Goal: Task Accomplishment & Management: Complete application form

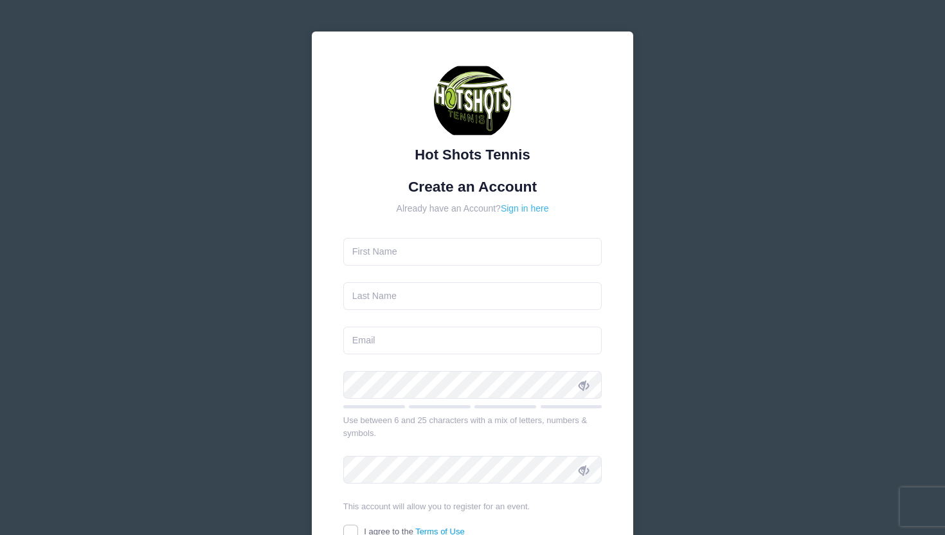
click at [522, 211] on link "Sign in here" at bounding box center [525, 208] width 48 height 10
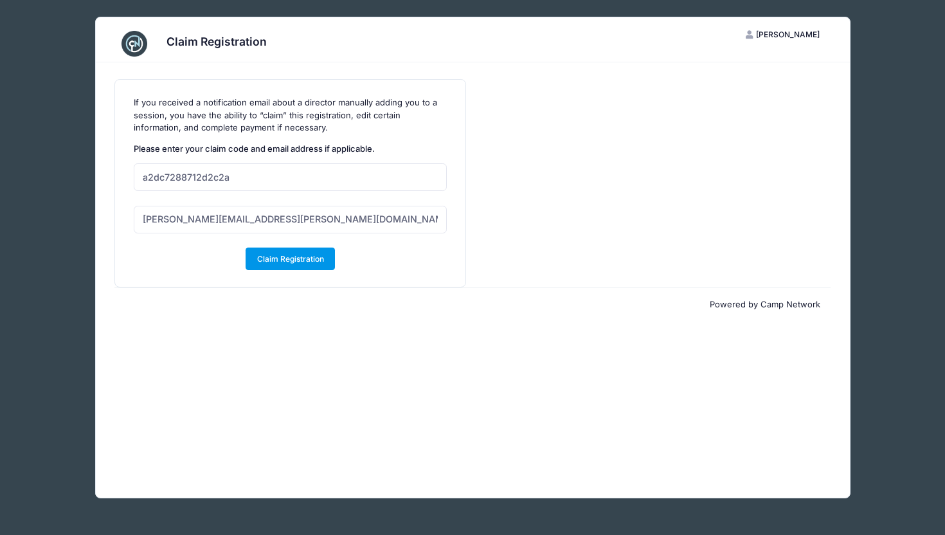
click at [316, 260] on button "Claim Registration" at bounding box center [290, 258] width 89 height 22
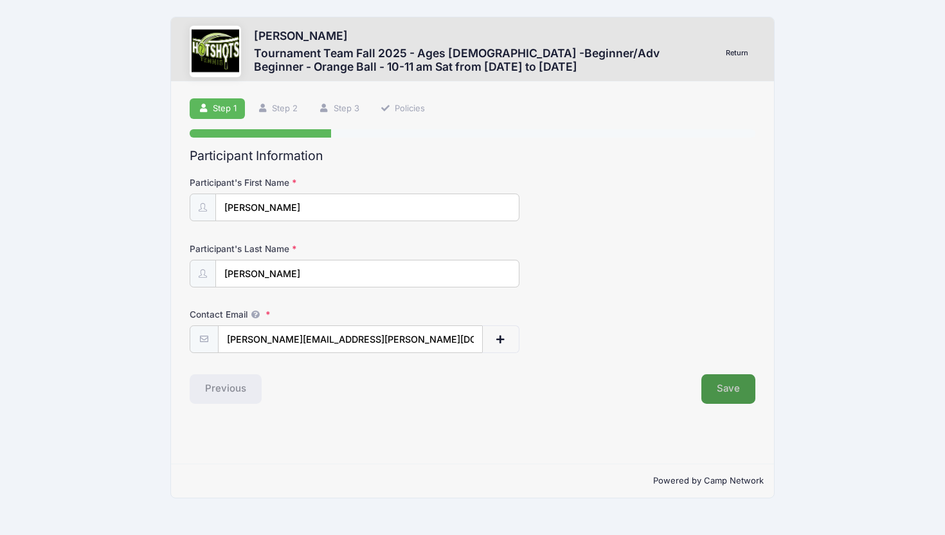
click at [722, 389] on button "Save" at bounding box center [728, 389] width 54 height 30
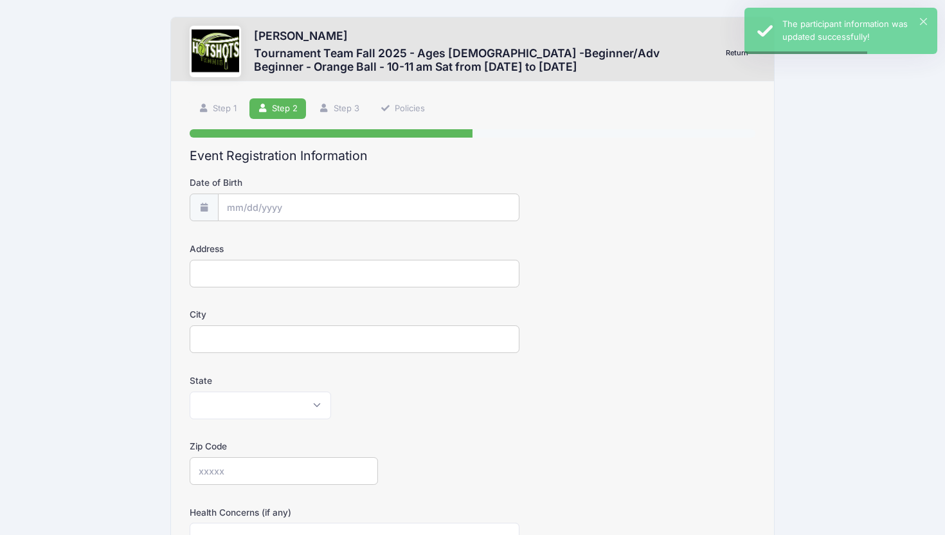
click at [232, 207] on input "Date of Birth" at bounding box center [369, 207] width 302 height 28
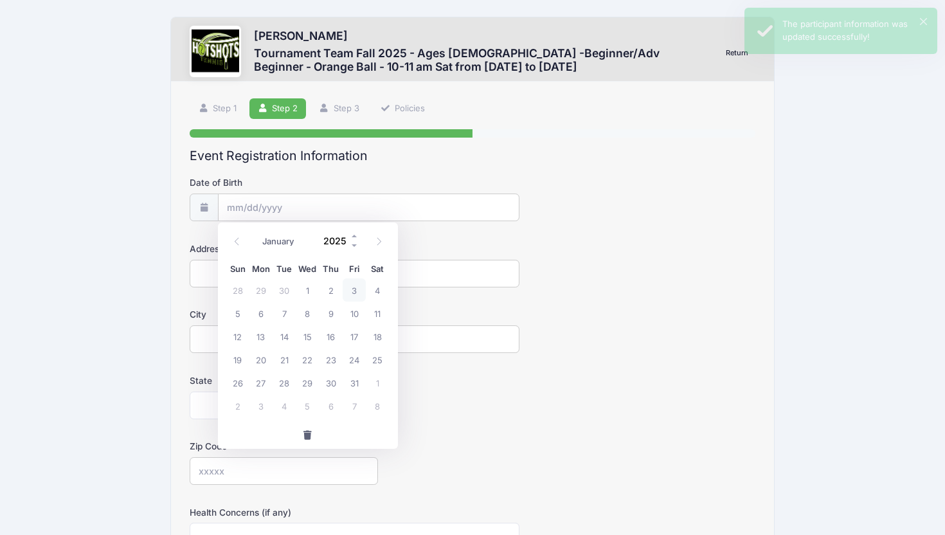
click at [348, 239] on input "2025" at bounding box center [338, 240] width 42 height 19
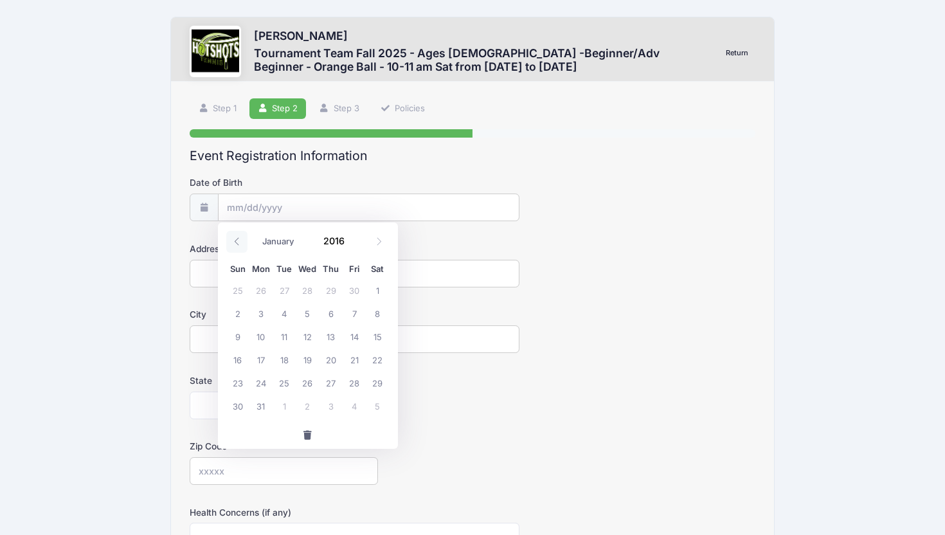
type input "2016"
click at [239, 242] on icon at bounding box center [237, 241] width 8 height 8
select select "6"
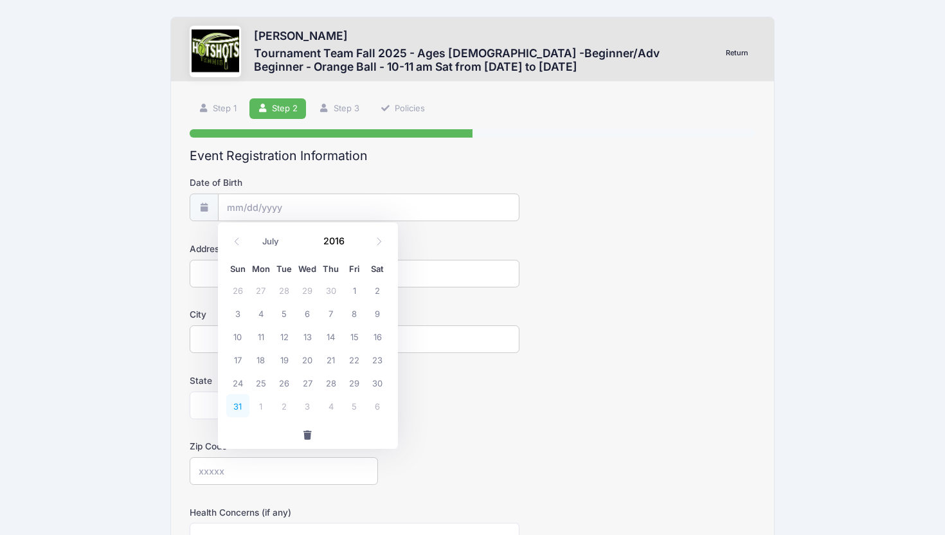
click at [241, 402] on span "31" at bounding box center [237, 405] width 23 height 23
type input "[DATE]"
click at [266, 274] on input "Address" at bounding box center [355, 274] width 330 height 28
type input "[STREET_ADDRESS]"
type input "[GEOGRAPHIC_DATA]"
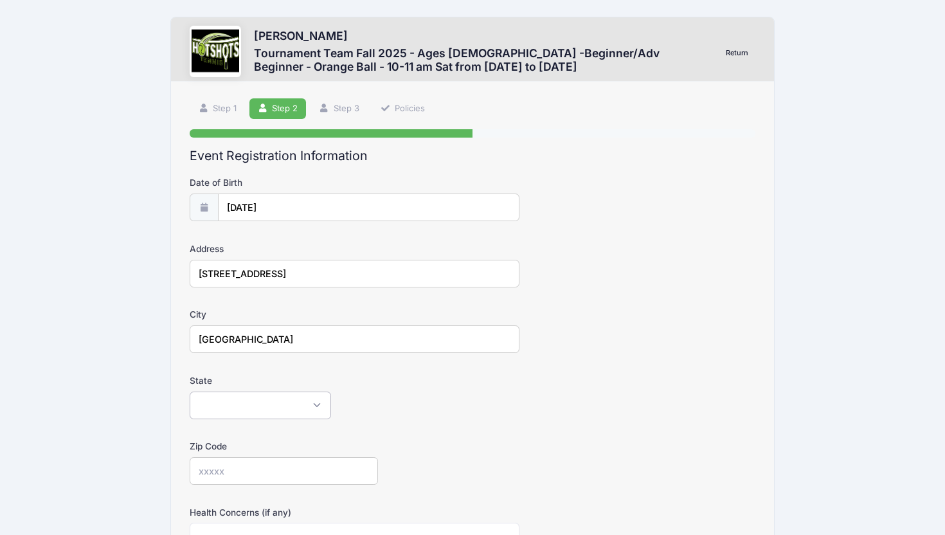
select select "CA"
type input "90094"
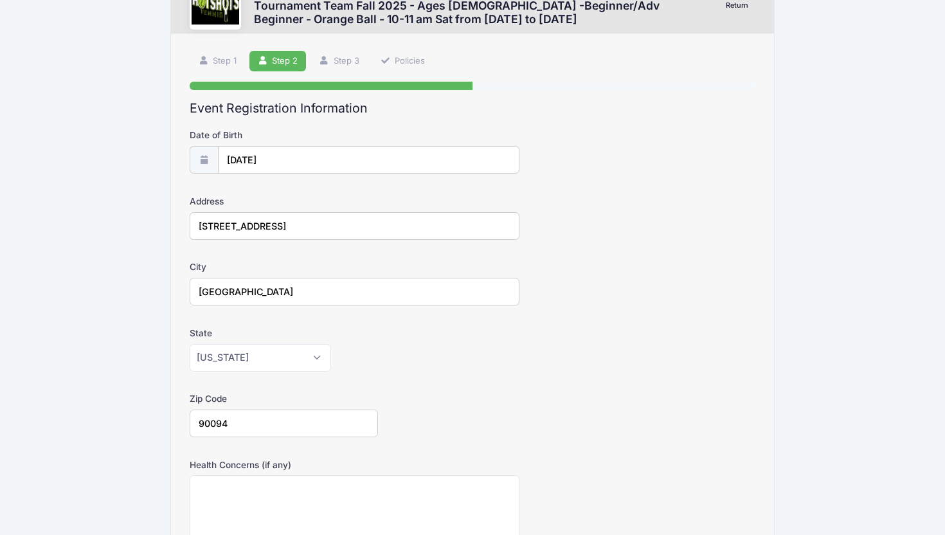
scroll to position [310, 0]
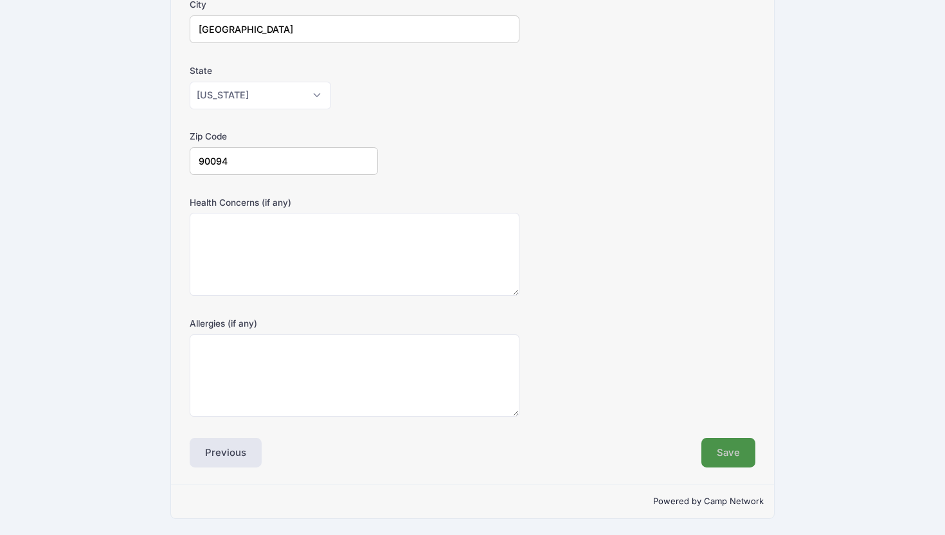
click at [734, 452] on button "Save" at bounding box center [728, 453] width 54 height 30
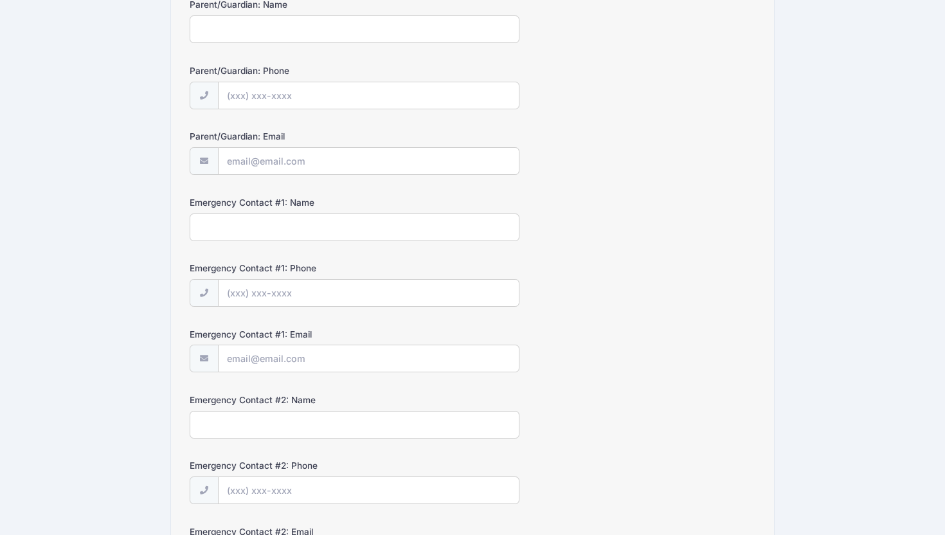
scroll to position [0, 0]
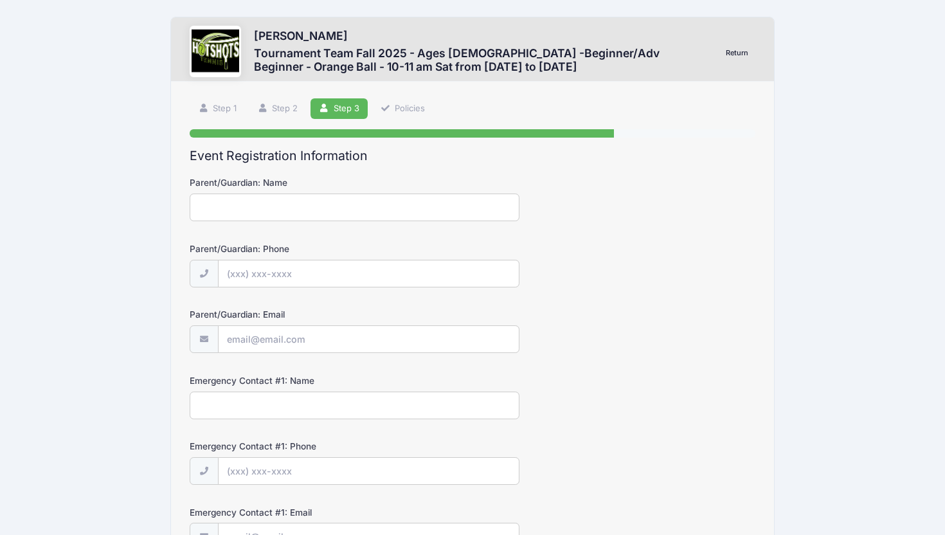
click at [410, 217] on input "Parent/Guardian: Name" at bounding box center [355, 207] width 330 height 28
type input "[PERSON_NAME]"
click at [315, 274] on input "Parent/Guardian: Phone" at bounding box center [369, 274] width 302 height 28
type input "[PHONE_NUMBER]"
type input "[PERSON_NAME][EMAIL_ADDRESS][PERSON_NAME][DOMAIN_NAME]"
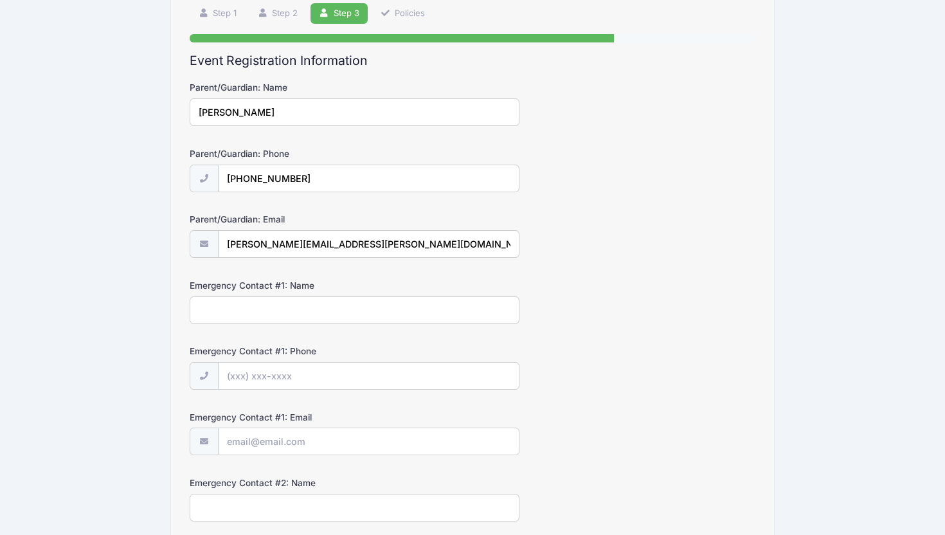
scroll to position [145, 0]
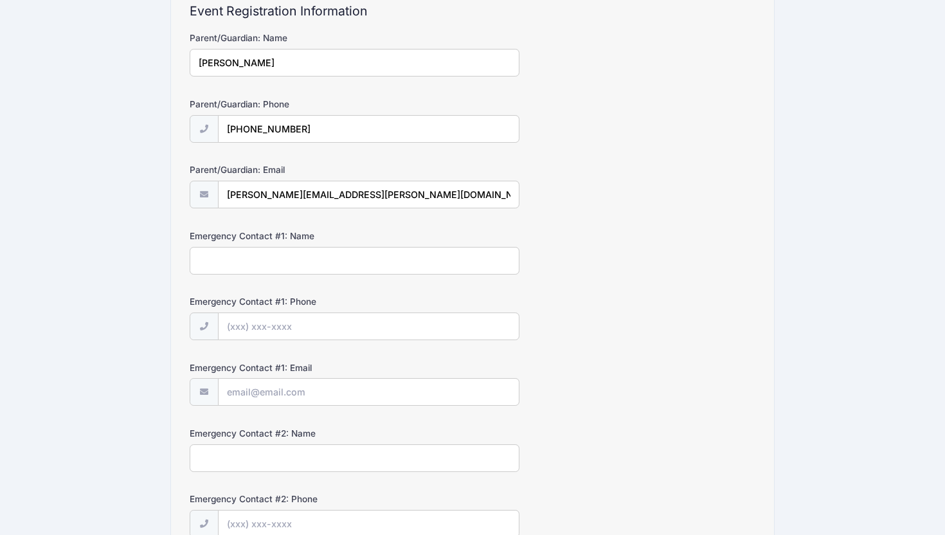
click at [298, 262] on input "Emergency Contact #1: Name" at bounding box center [355, 261] width 330 height 28
type input "[PERSON_NAME]"
type input "[PHONE_NUMBER]"
type input "[PERSON_NAME][EMAIL_ADDRESS][PERSON_NAME][DOMAIN_NAME]"
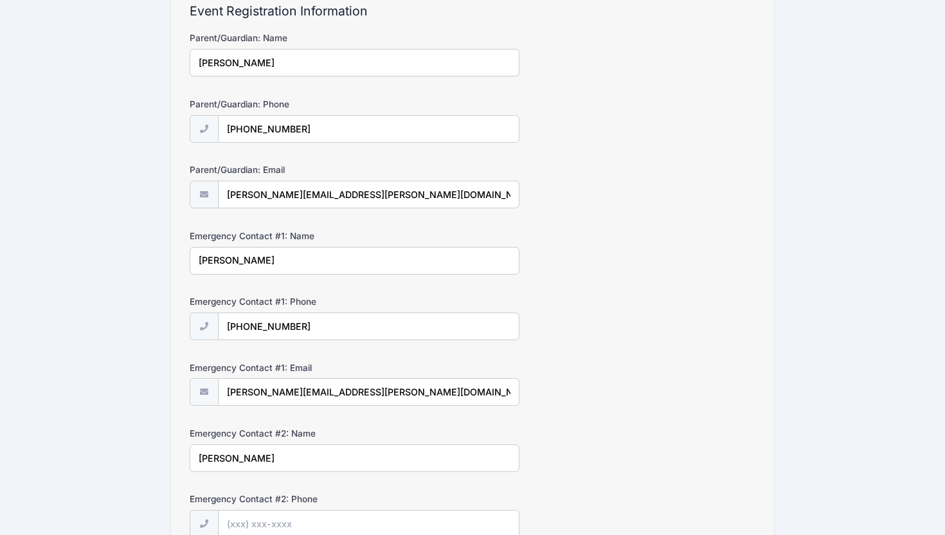
type input "[PERSON_NAME]"
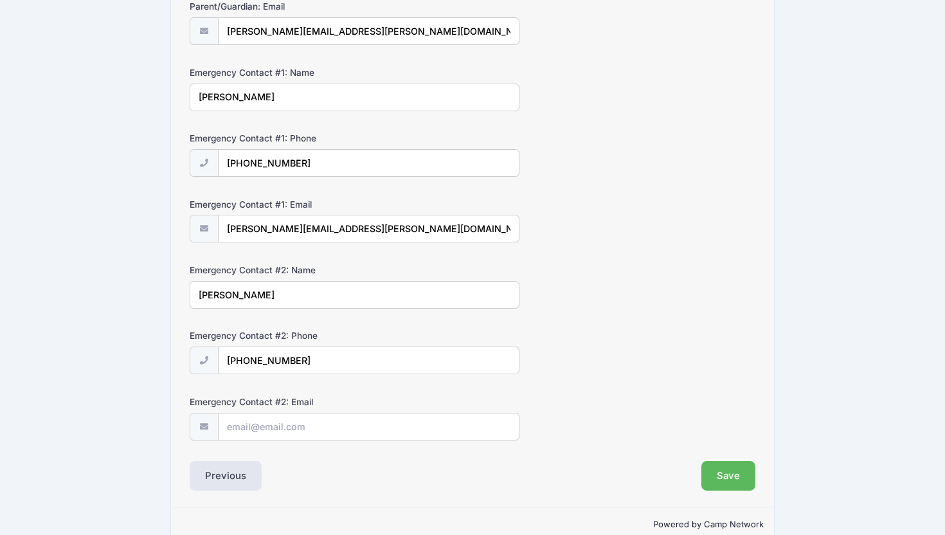
scroll to position [331, 0]
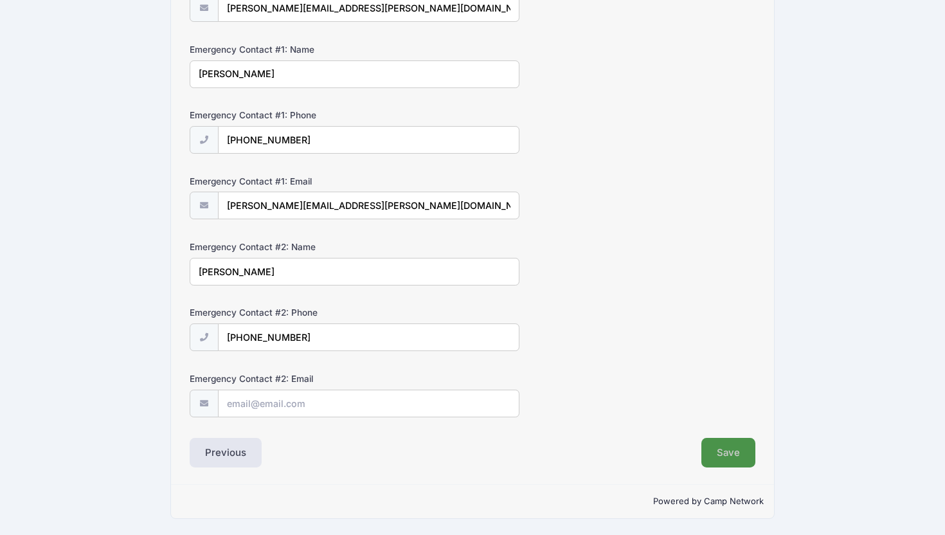
type input "[PHONE_NUMBER]"
click at [715, 460] on button "Save" at bounding box center [728, 453] width 54 height 30
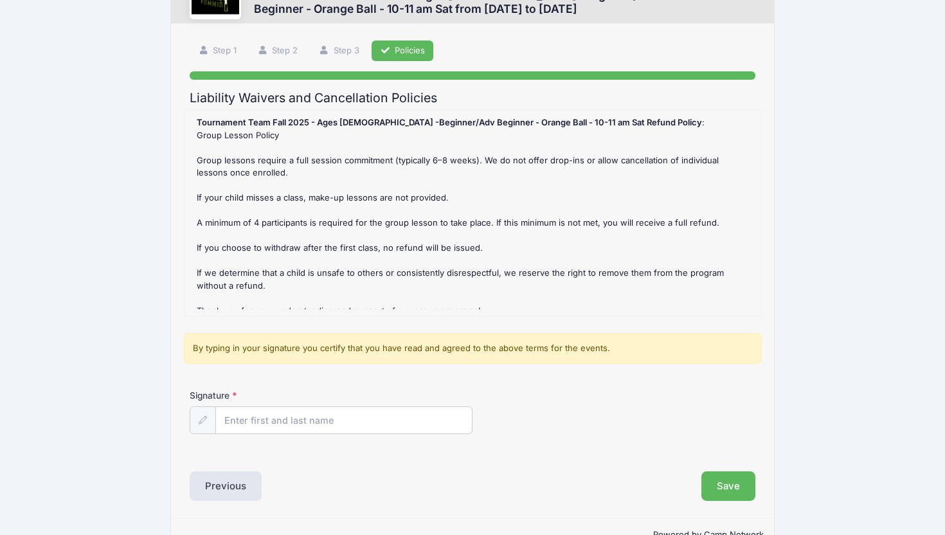
scroll to position [0, 0]
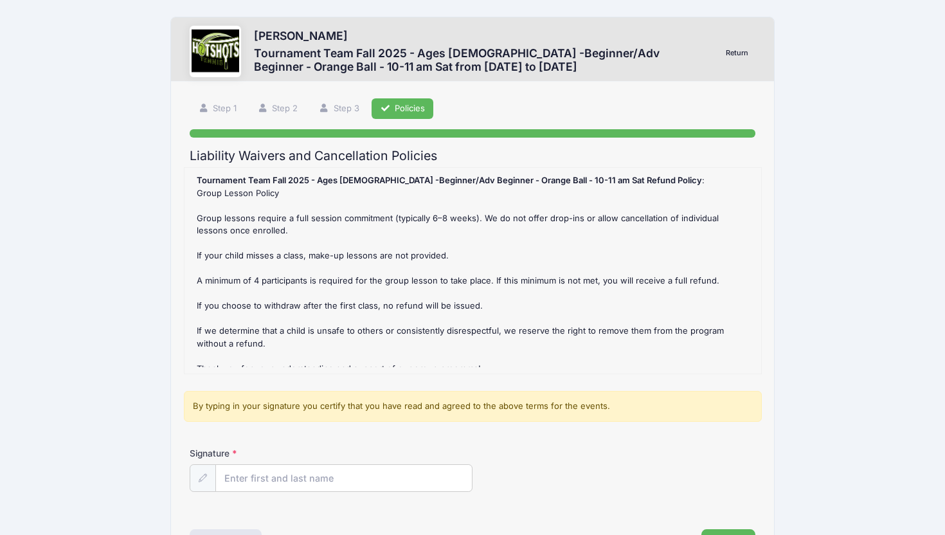
click at [262, 473] on input "Signature" at bounding box center [343, 478] width 257 height 28
type input "[PERSON_NAME]"
click at [376, 252] on div "Tournament Team Fall 2025 - Ages 7-10 -Beginner/Adv Beginner - Orange Ball - 10…" at bounding box center [473, 270] width 564 height 193
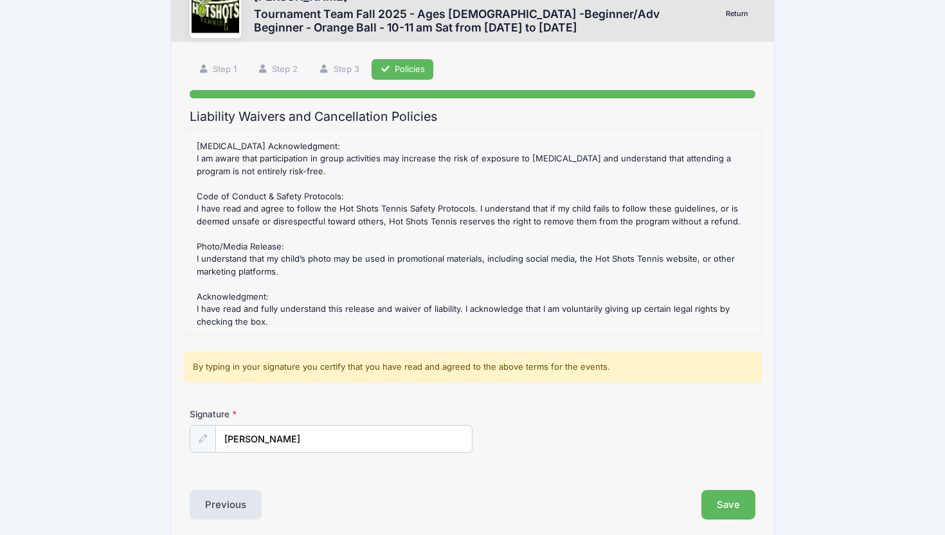
scroll to position [91, 0]
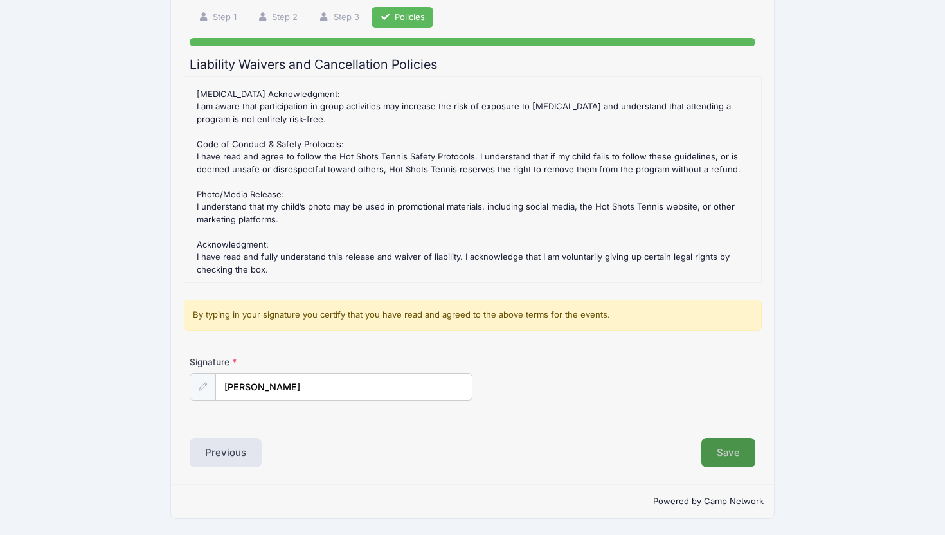
click at [717, 454] on button "Save" at bounding box center [728, 453] width 54 height 30
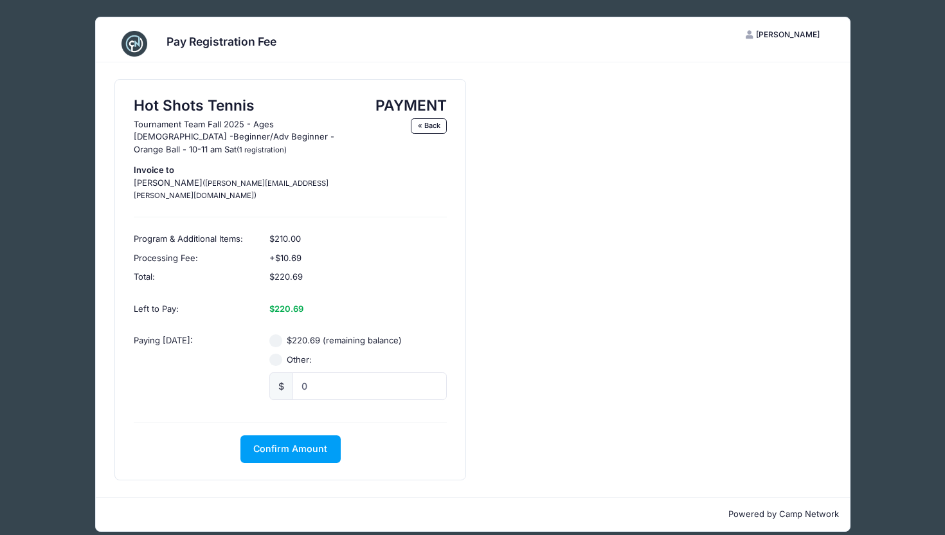
click at [278, 353] on input "Other:" at bounding box center [275, 359] width 13 height 13
radio input "true"
click at [302, 443] on span "Confirm Amount" at bounding box center [290, 448] width 74 height 11
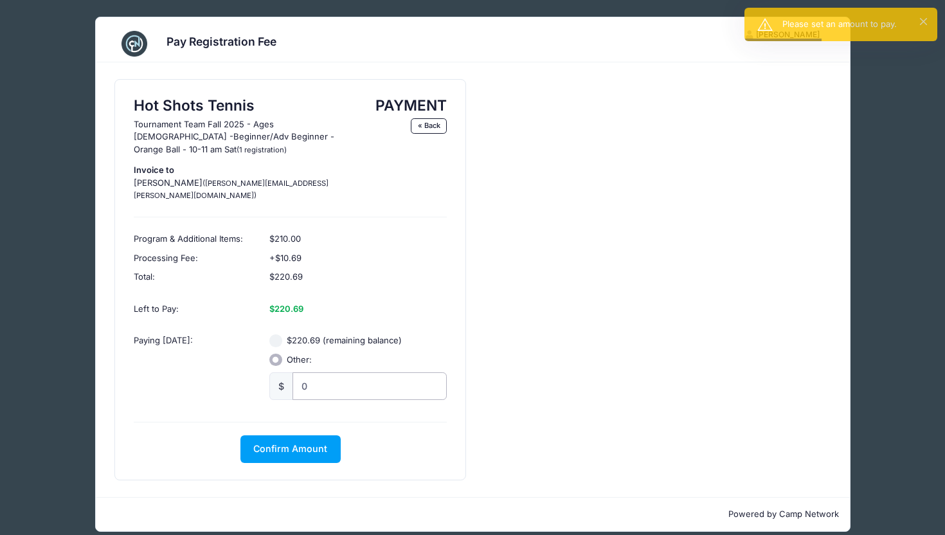
click at [312, 378] on input "0" at bounding box center [369, 386] width 154 height 28
click at [277, 353] on input "Other:" at bounding box center [275, 359] width 13 height 13
click at [318, 372] on input "0" at bounding box center [369, 386] width 154 height 28
click at [301, 443] on span "Confirm Amount" at bounding box center [290, 448] width 74 height 11
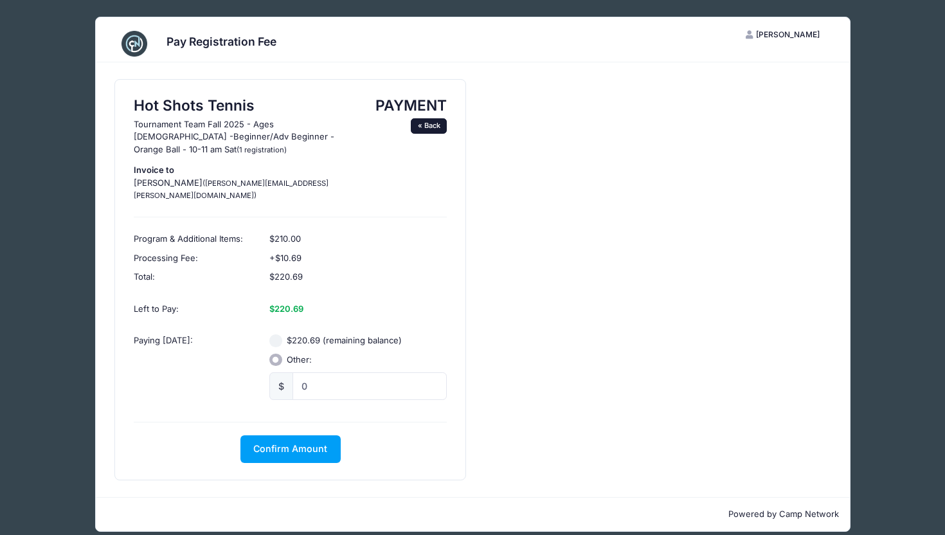
click at [425, 124] on link "« Back" at bounding box center [429, 125] width 36 height 15
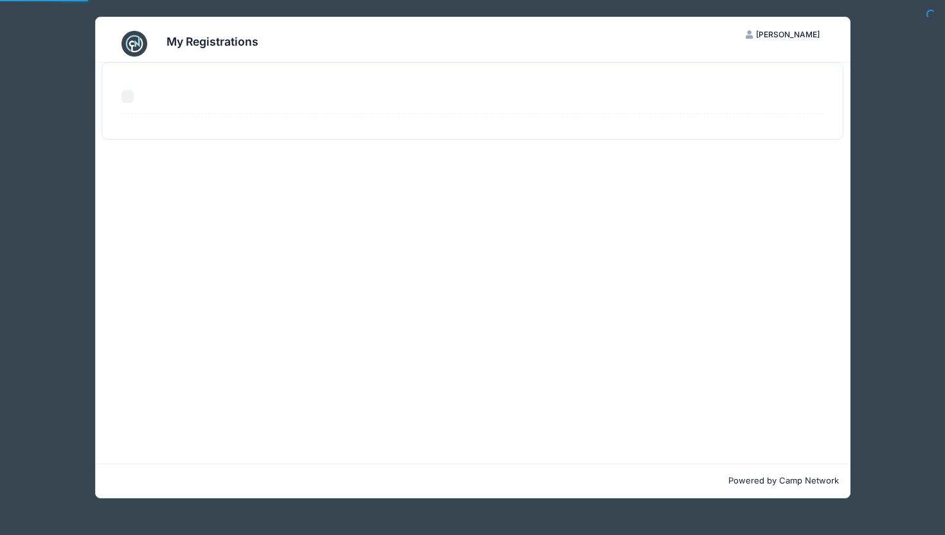
select select "50"
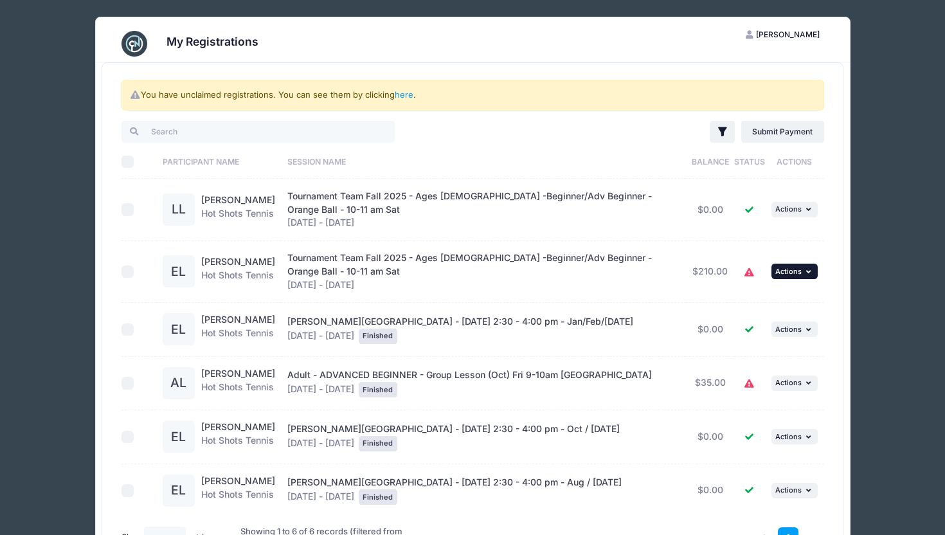
click at [791, 276] on button "... Actions" at bounding box center [794, 271] width 46 height 15
click at [773, 305] on link "View Registration" at bounding box center [753, 299] width 116 height 24
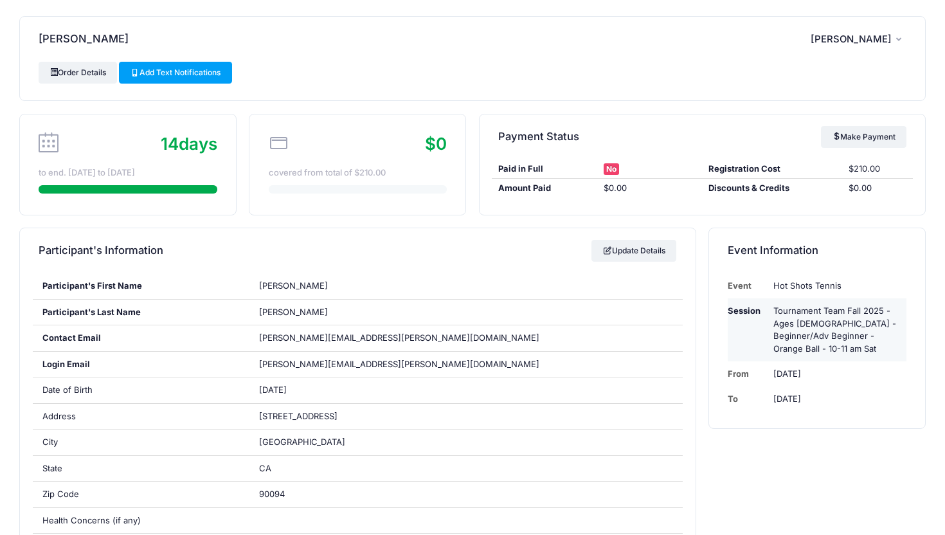
click at [755, 343] on td "Session" at bounding box center [747, 329] width 39 height 63
click at [867, 39] on span "[PERSON_NAME]" at bounding box center [850, 39] width 81 height 12
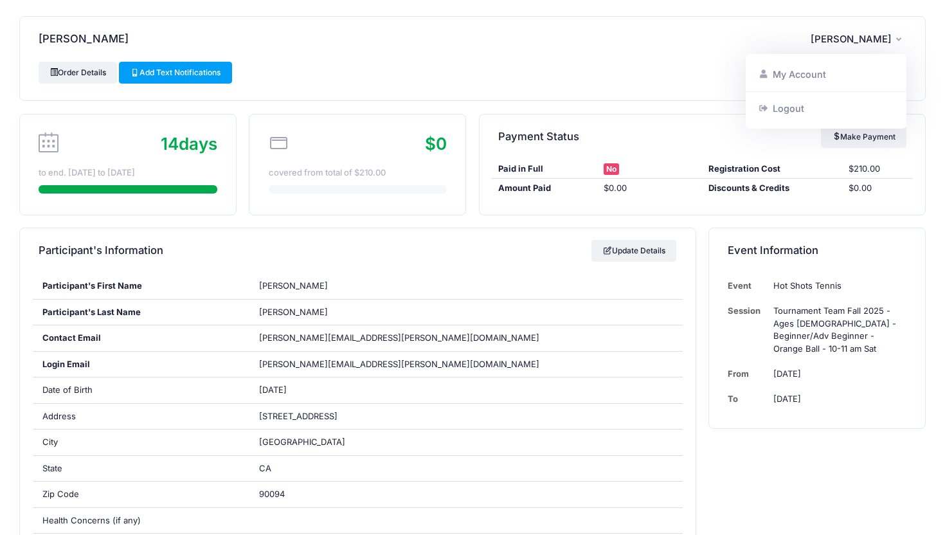
click at [641, 69] on div "Order Details Add Text Notifications" at bounding box center [473, 73] width 868 height 22
